Goal: Use online tool/utility

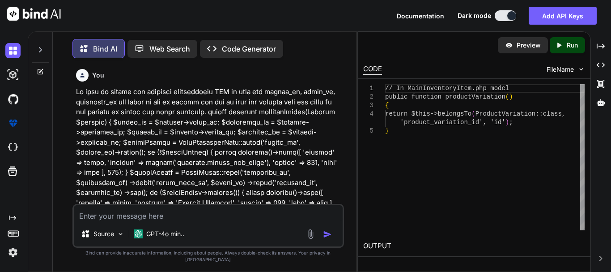
scroll to position [0, 51]
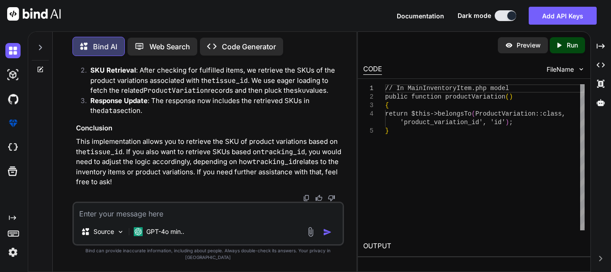
click at [134, 219] on textarea at bounding box center [208, 211] width 269 height 16
click at [98, 219] on textarea at bounding box center [208, 211] width 269 height 16
paste textarea "$skus = MainInventoryItem::where('tissue_id', $tissue_id) ->with('productVariat…"
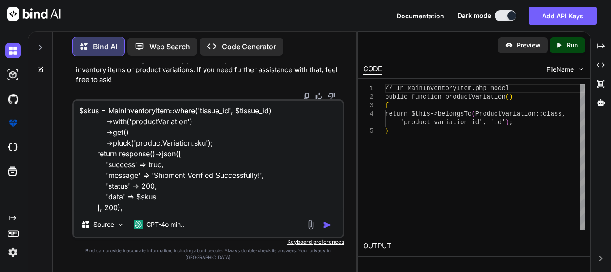
click at [144, 212] on textarea "$skus = MainInventoryItem::where('tissue_id', $tissue_id) ->with('productVariat…" at bounding box center [208, 156] width 269 height 111
click at [124, 209] on textarea "$skus = MainInventoryItem::where('tissue_id', $tissue_id) ->with('productVariat…" at bounding box center [208, 156] width 269 height 111
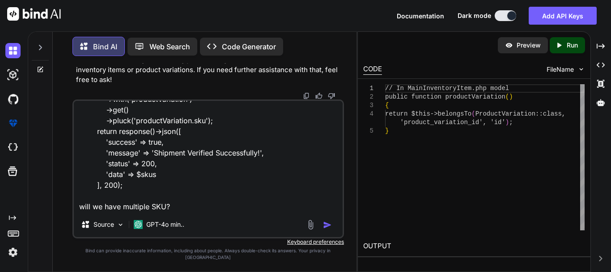
scroll to position [33, 0]
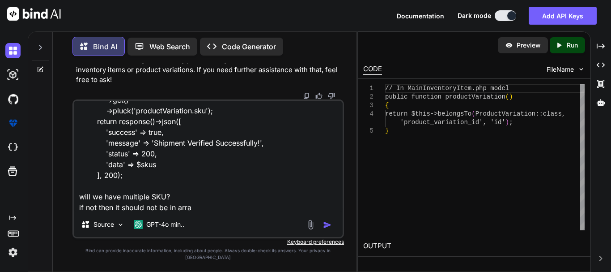
type textarea "$skus = MainInventoryItem::where('tissue_id', $tissue_id) ->with('productVariat…"
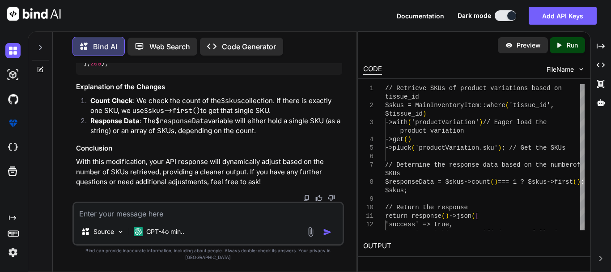
scroll to position [7375, 0]
click at [210, 68] on code "// Retrieve SKUs of product variations based on tissue_id $skus = MainInventory…" at bounding box center [378, 26] width 591 height 82
click at [247, 68] on code "// Retrieve SKUs of product variations based on tissue_id $skus = MainInventory…" at bounding box center [378, 26] width 591 height 82
click at [113, 49] on span "$responseData" at bounding box center [106, 45] width 47 height 8
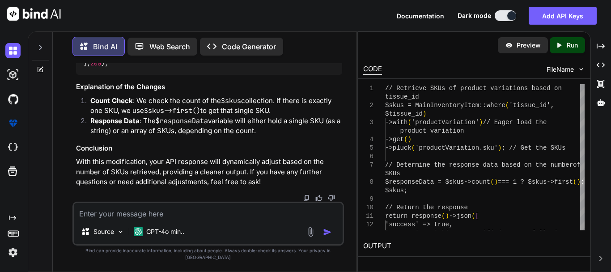
drag, startPoint x: 312, startPoint y: 157, endPoint x: 81, endPoint y: 94, distance: 239.9
click at [81, 75] on div "// Retrieve SKUs of product variations based on tissue_id $skus = MainInventory…" at bounding box center [209, 27] width 266 height 97
copy code "// Retrieve SKUs of product variations based on tissue_id $skus = MainInventory…"
